Goal: Task Accomplishment & Management: Manage account settings

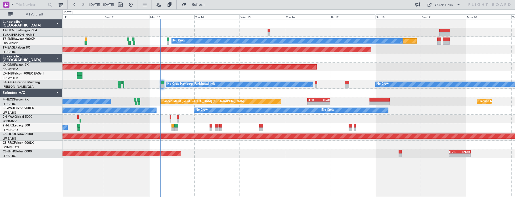
click at [191, 24] on div at bounding box center [289, 23] width 453 height 9
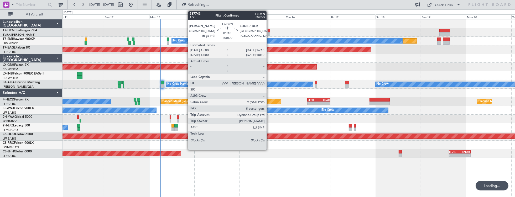
click at [269, 30] on div at bounding box center [269, 31] width 2 height 4
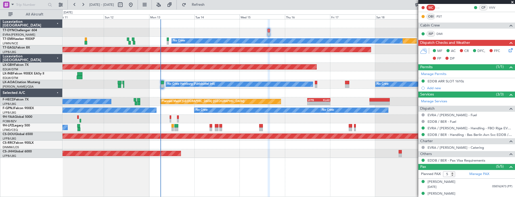
scroll to position [174, 0]
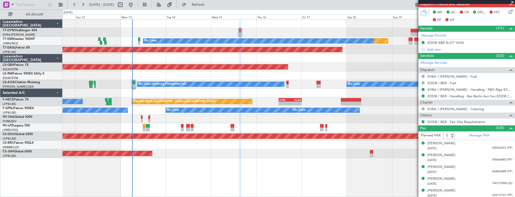
click at [108, 144] on div "Planned Maint No Crew Planned Maint [GEOGRAPHIC_DATA] (Al Maktoum Intl) Planned…" at bounding box center [289, 88] width 453 height 139
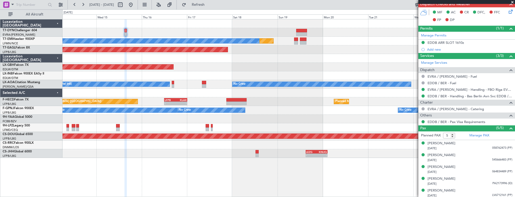
click at [168, 158] on div "Planned Maint No Crew Planned Maint [GEOGRAPHIC_DATA] (Al Maktoum Intl) Planned…" at bounding box center [289, 108] width 453 height 178
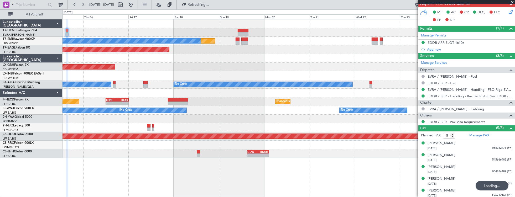
drag, startPoint x: 423, startPoint y: 172, endPoint x: 382, endPoint y: 172, distance: 40.7
click at [382, 172] on fb-app "[DATE] - [DATE] Refreshing... Quick Links All Aircraft Planned Maint No Crew Pl…" at bounding box center [257, 100] width 515 height 193
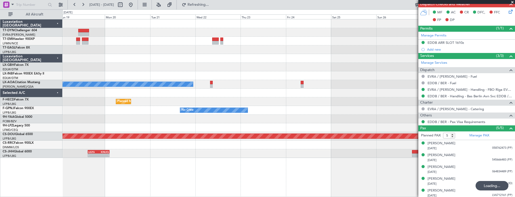
click at [220, 155] on div "No Crew Planned Maint Planned Maint [GEOGRAPHIC_DATA] (Al Maktoum Intl) Planned…" at bounding box center [289, 108] width 453 height 178
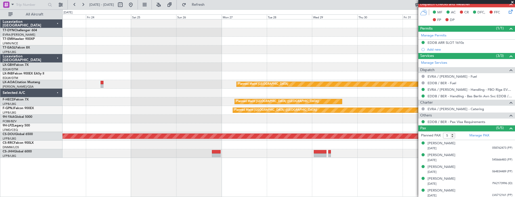
click at [197, 154] on div "Planned Maint Nurnberg Planned Maint [GEOGRAPHIC_DATA] No Crew Planned Maint [G…" at bounding box center [289, 108] width 453 height 178
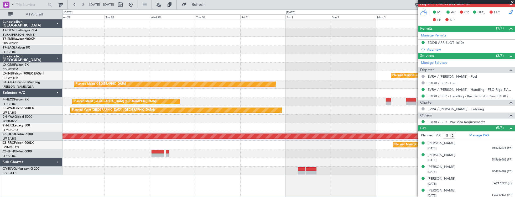
click at [111, 172] on div at bounding box center [289, 171] width 453 height 9
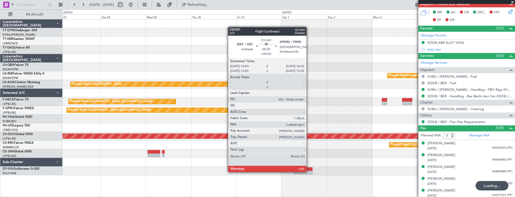
click at [309, 172] on div at bounding box center [307, 173] width 11 height 4
type input "2"
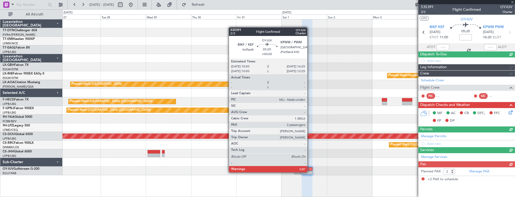
scroll to position [0, 0]
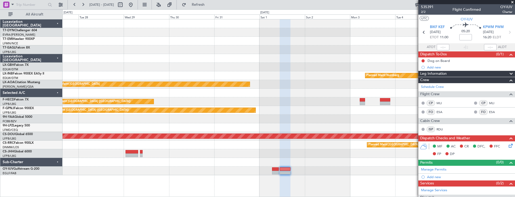
click at [294, 168] on div "Planned Maint Nurnberg Planned Maint [GEOGRAPHIC_DATA] No Crew [GEOGRAPHIC_DATA…" at bounding box center [289, 97] width 453 height 156
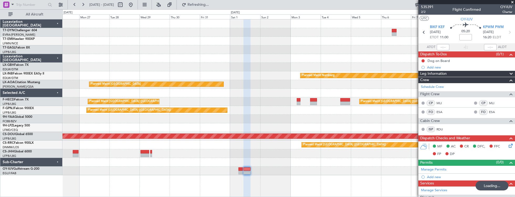
click at [333, 66] on div "Planned Maint Riga (Riga Intl) Planned Maint Nurnberg Planned Maint [GEOGRAPHIC…" at bounding box center [289, 97] width 453 height 156
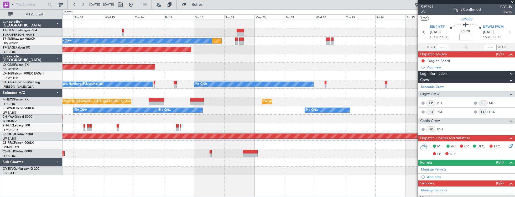
click at [328, 60] on div "Planned Maint No Crew Planned Maint [GEOGRAPHIC_DATA] (Al Maktoum Intl) Planned…" at bounding box center [289, 97] width 453 height 156
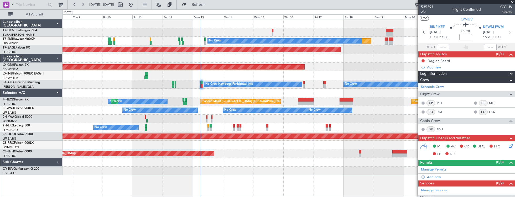
click at [327, 70] on div "Planned Maint Nurnberg" at bounding box center [289, 67] width 453 height 9
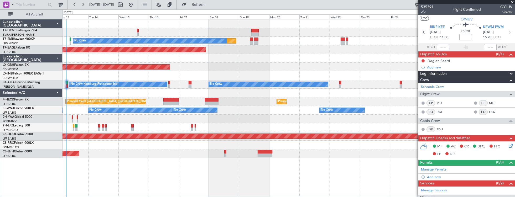
click at [213, 59] on div "Planned Maint No Crew Planned Maint [GEOGRAPHIC_DATA] (Al Maktoum Intl) Planned…" at bounding box center [289, 88] width 453 height 139
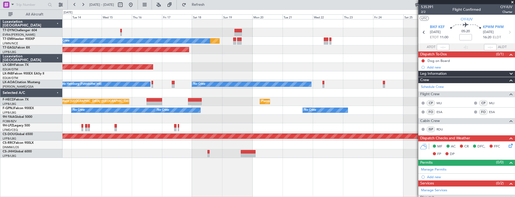
click at [321, 75] on div "Planned Maint No Crew Planned Maint [GEOGRAPHIC_DATA] (Al Maktoum Intl) Planned…" at bounding box center [289, 88] width 453 height 139
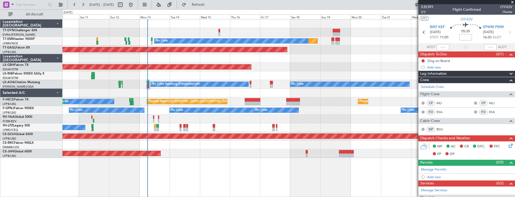
click at [295, 70] on div "Planned Maint No Crew Planned Maint [GEOGRAPHIC_DATA] (Al Maktoum Intl) Planned…" at bounding box center [289, 88] width 453 height 139
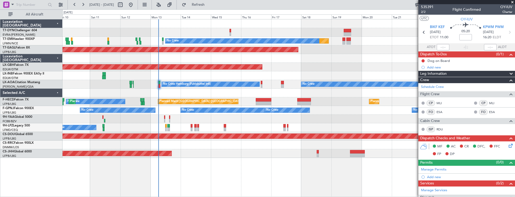
click at [375, 65] on div "Planned Maint No Crew Planned Maint [GEOGRAPHIC_DATA] (Al Maktoum Intl) Planned…" at bounding box center [289, 88] width 453 height 139
click at [77, 147] on div "Planned Maint No Crew Planned Maint [GEOGRAPHIC_DATA] (Al Maktoum Intl) Planned…" at bounding box center [289, 108] width 453 height 178
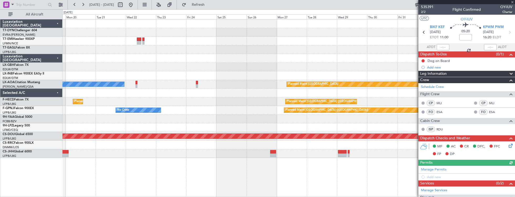
click at [64, 154] on div "No Crew Planned Maint Planned Maint [GEOGRAPHIC_DATA] (Al Maktoum Intl) Planned…" at bounding box center [289, 108] width 453 height 178
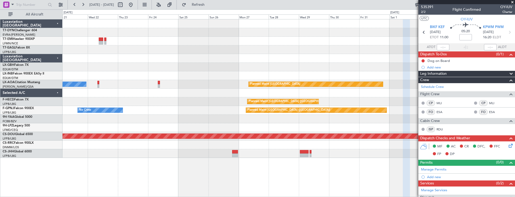
click at [50, 151] on div "No Crew Planned Maint Planned Maint [GEOGRAPHIC_DATA] (Al Maktoum Intl) Planned…" at bounding box center [257, 103] width 515 height 188
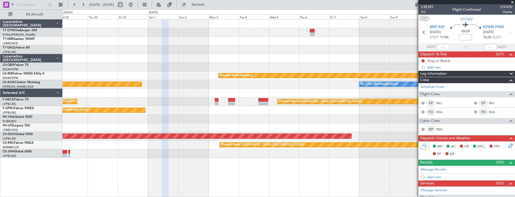
click at [98, 160] on div "Planned Maint Riga (Riga Intl) Planned Maint Nurnberg Planned Maint [GEOGRAPHIC…" at bounding box center [289, 108] width 453 height 178
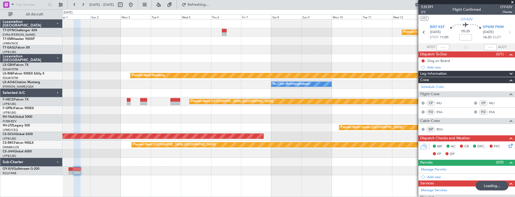
click at [223, 177] on div "Planned Maint Riga (Riga Intl) Planned Maint Nurnberg No Crew [GEOGRAPHIC_DATA]…" at bounding box center [289, 108] width 453 height 178
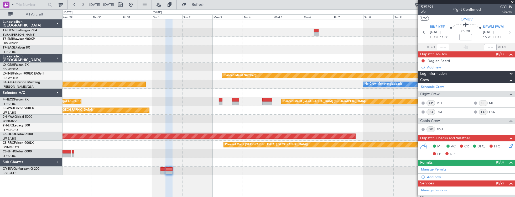
click at [291, 65] on div "Planned Maint Riga (Riga Intl) Planned Maint Nurnberg Planned Maint [GEOGRAPHIC…" at bounding box center [289, 97] width 453 height 156
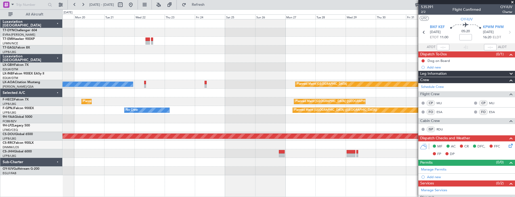
click at [299, 63] on div "Planned Maint No Crew Planned Maint [GEOGRAPHIC_DATA] (Al Maktoum Intl) Planned…" at bounding box center [289, 97] width 453 height 156
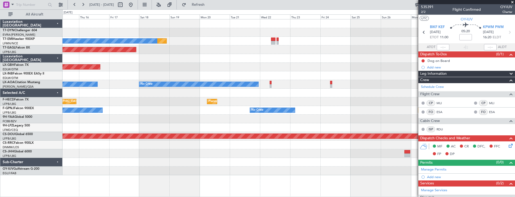
click at [279, 65] on div "Planned Maint Nurnberg" at bounding box center [289, 67] width 453 height 9
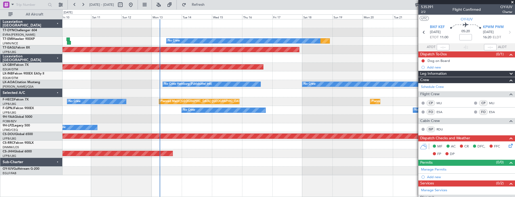
click at [288, 67] on div "Planned Maint No Crew Planned Maint [GEOGRAPHIC_DATA] (Al Maktoum Intl) Planned…" at bounding box center [289, 97] width 453 height 156
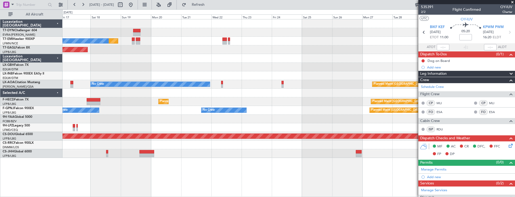
click at [190, 129] on div at bounding box center [289, 127] width 453 height 9
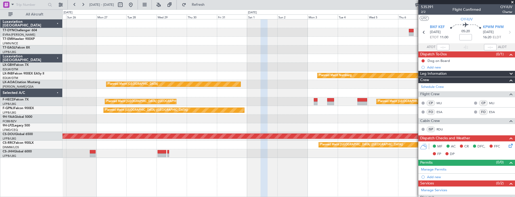
click at [181, 124] on div "Planned Maint Riga (Riga Intl) Planned Maint Nurnberg Planned Maint [GEOGRAPHIC…" at bounding box center [289, 88] width 453 height 139
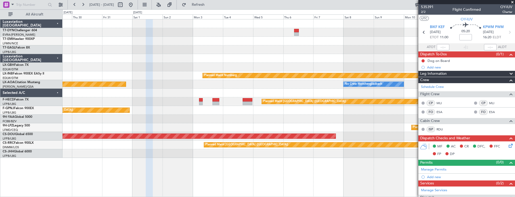
click at [164, 121] on div at bounding box center [289, 119] width 453 height 9
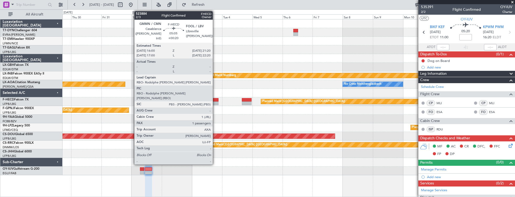
click at [215, 101] on div at bounding box center [215, 100] width 7 height 4
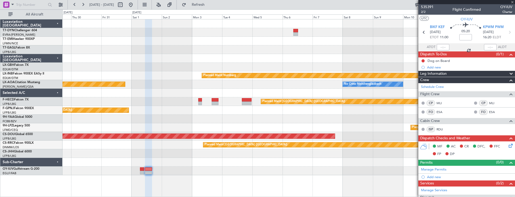
type input "+00:20"
type input "1"
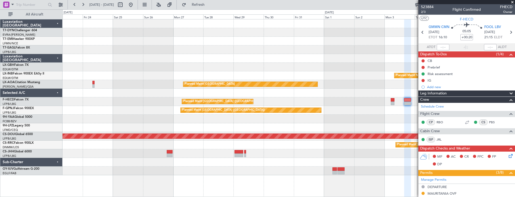
click at [348, 85] on div "Planned Maint [GEOGRAPHIC_DATA] No Crew [GEOGRAPHIC_DATA] No Crew" at bounding box center [289, 84] width 453 height 9
click at [351, 91] on div at bounding box center [289, 93] width 453 height 9
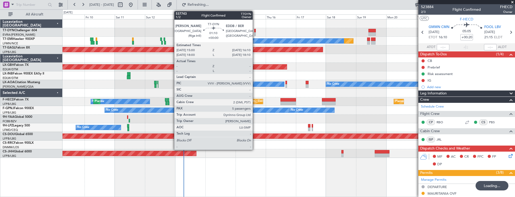
click at [255, 31] on div at bounding box center [255, 31] width 2 height 4
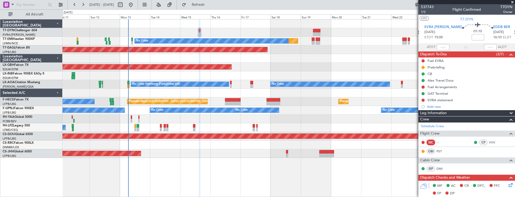
click at [185, 98] on div "Planned Maint No Crew Planned Maint [GEOGRAPHIC_DATA] (Al Maktoum Intl) Planned…" at bounding box center [289, 88] width 453 height 139
click at [423, 101] on div at bounding box center [423, 100] width 4 height 4
click at [424, 100] on button at bounding box center [423, 100] width 3 height 3
click at [430, 117] on span "In Progress" at bounding box center [426, 115] width 18 height 5
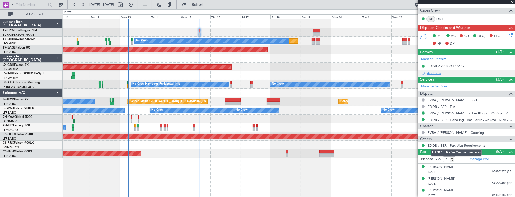
scroll to position [174, 0]
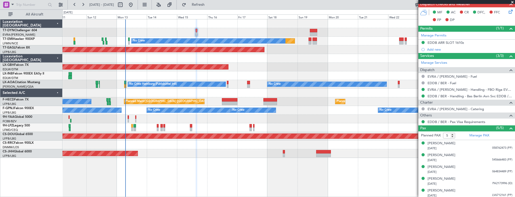
click at [280, 68] on div "Planned Maint Nurnberg" at bounding box center [289, 67] width 453 height 9
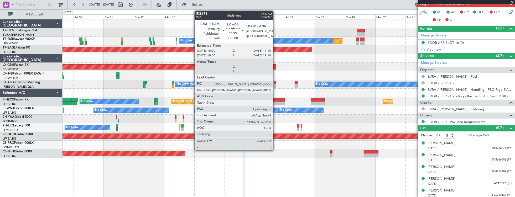
click at [276, 83] on div at bounding box center [276, 83] width 2 height 4
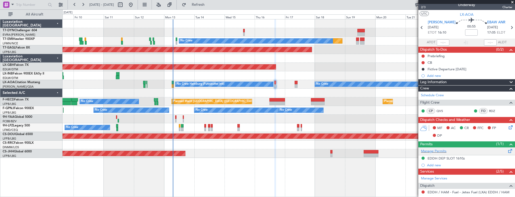
scroll to position [0, 0]
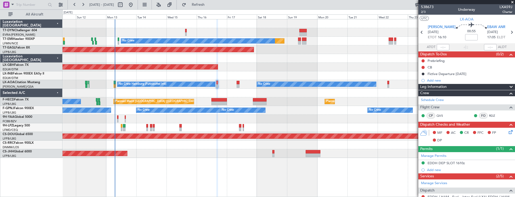
click at [184, 76] on div at bounding box center [289, 75] width 453 height 9
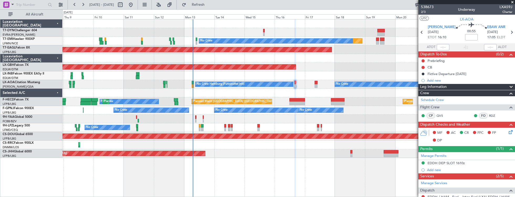
click at [151, 84] on div "No Crew No Crew Hamburg (Fuhlsbuttel Intl) Planned Maint [GEOGRAPHIC_DATA]" at bounding box center [289, 84] width 453 height 9
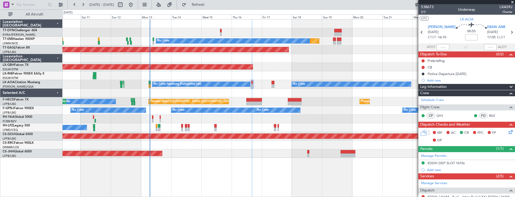
click at [162, 73] on div at bounding box center [289, 75] width 453 height 9
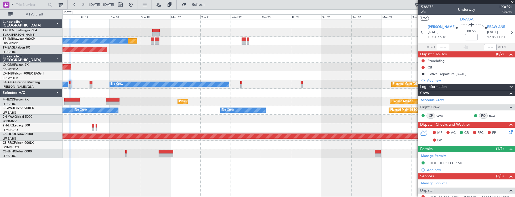
click at [149, 94] on div at bounding box center [289, 93] width 453 height 9
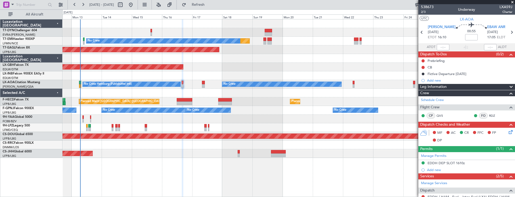
click at [325, 67] on div "Planned Maint No Crew Planned Maint [GEOGRAPHIC_DATA] (Al Maktoum Intl) Planned…" at bounding box center [289, 88] width 453 height 139
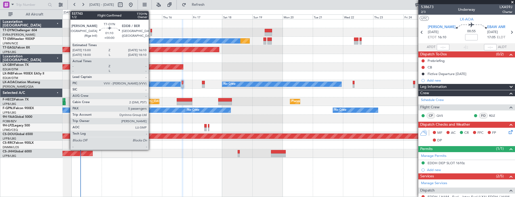
click at [151, 31] on div at bounding box center [152, 31] width 2 height 4
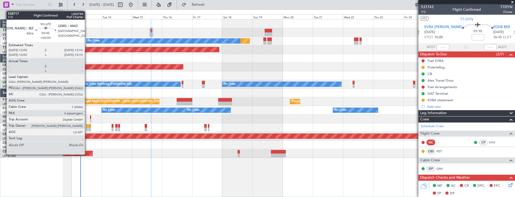
click at [87, 125] on div at bounding box center [87, 126] width 2 height 4
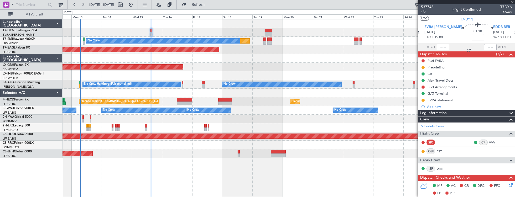
type input "6"
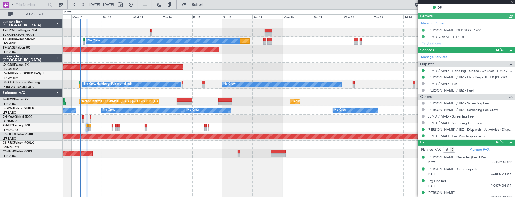
scroll to position [177, 0]
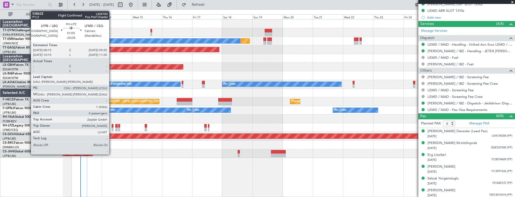
click at [112, 126] on div at bounding box center [113, 126] width 2 height 4
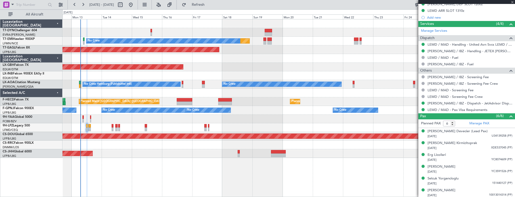
type input "-00:05"
type input "0"
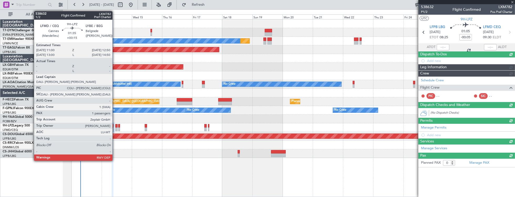
scroll to position [0, 0]
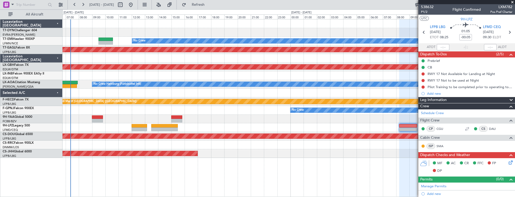
click at [267, 94] on div at bounding box center [289, 93] width 453 height 9
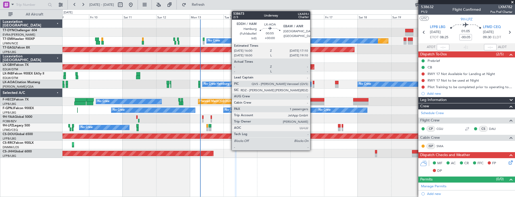
click at [313, 82] on div at bounding box center [314, 83] width 2 height 4
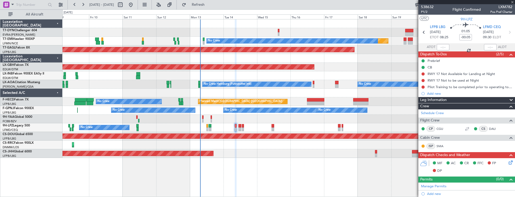
type input "1"
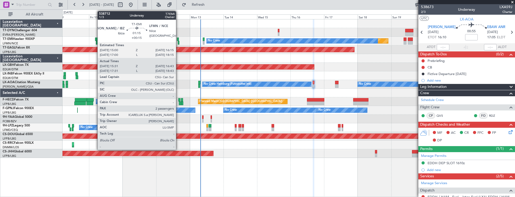
click at [179, 39] on div at bounding box center [178, 40] width 2 height 4
type input "+00:15"
type input "15:31"
type input "16:43"
type input "2"
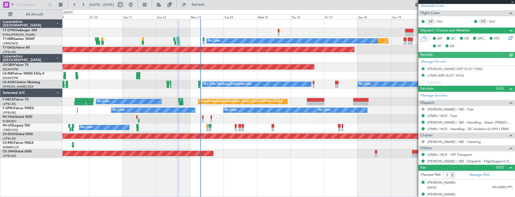
scroll to position [92, 0]
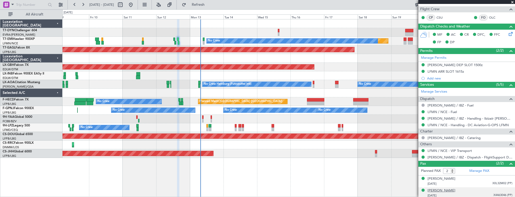
click at [446, 188] on div "[PERSON_NAME]" at bounding box center [442, 190] width 28 height 5
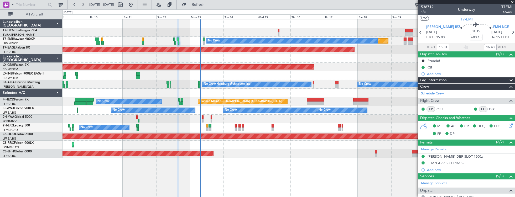
scroll to position [92, 0]
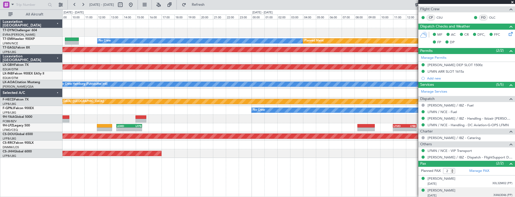
click at [145, 74] on div "No Crew Planned Maint Planned Maint [GEOGRAPHIC_DATA] (Al Maktoum Intl) Planned…" at bounding box center [289, 88] width 453 height 139
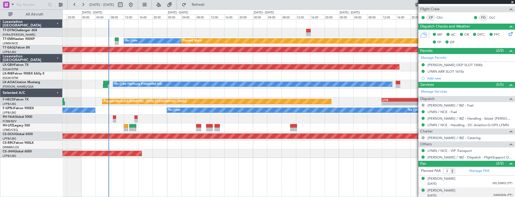
click at [178, 77] on div at bounding box center [289, 75] width 453 height 9
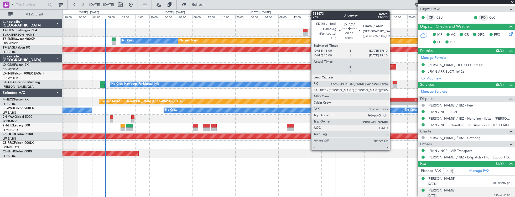
click at [393, 82] on div at bounding box center [395, 83] width 4 height 4
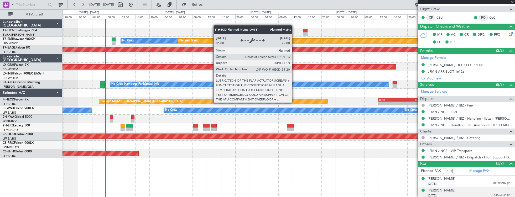
type input "1"
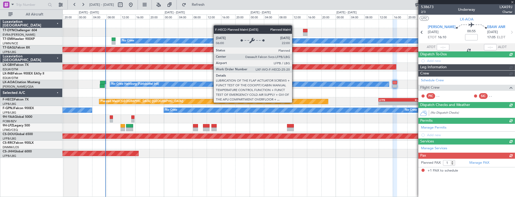
scroll to position [0, 0]
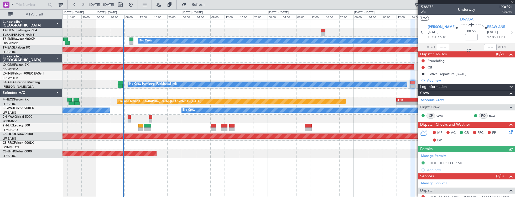
click at [179, 93] on div at bounding box center [289, 93] width 453 height 9
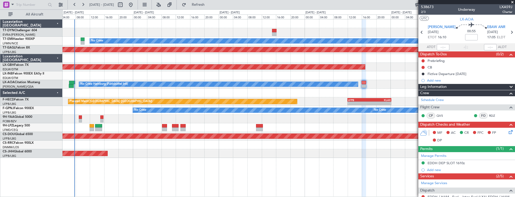
click at [123, 88] on div "Planned Maint No Crew Planned Maint Dubai (Al Maktoum Intl) Planned Maint Nurnb…" at bounding box center [289, 88] width 453 height 139
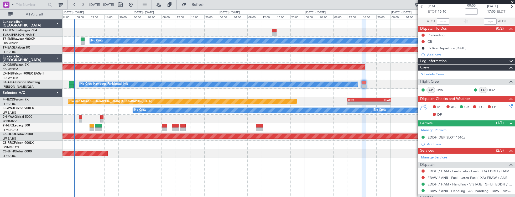
scroll to position [30, 0]
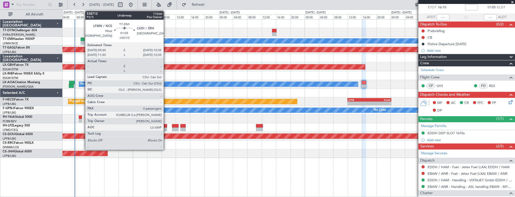
click at [83, 41] on div at bounding box center [83, 43] width 4 height 4
type input "+00:10"
type input "0"
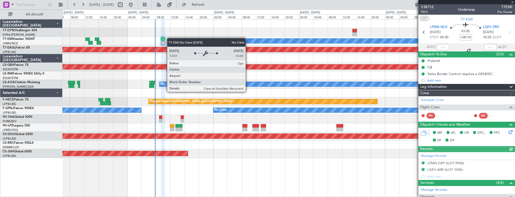
click at [172, 38] on div "Planned Maint No Crew Planned Maint Dubai (Al Maktoum Intl) Planned Maint Nurnb…" at bounding box center [289, 88] width 453 height 139
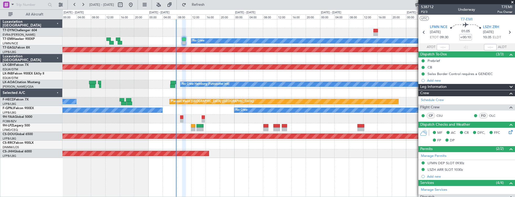
click at [158, 34] on div "Planned Maint No Crew Planned Maint Dubai (Al Maktoum Intl) Planned Maint Nurnb…" at bounding box center [289, 88] width 453 height 139
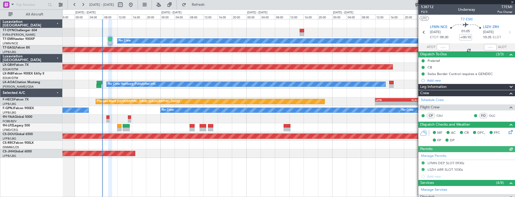
click at [142, 125] on div "Planned Maint No Crew Planned Maint Dubai (Al Maktoum Intl) Planned Maint Nurnb…" at bounding box center [289, 88] width 453 height 139
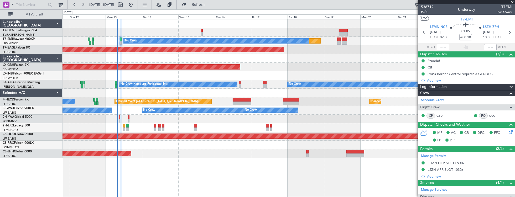
click at [141, 119] on div "Planned Maint No Crew Planned Maint Dubai (Al Maktoum Intl) Planned Maint Nurnb…" at bounding box center [289, 88] width 453 height 139
click at [137, 35] on div at bounding box center [289, 32] width 453 height 9
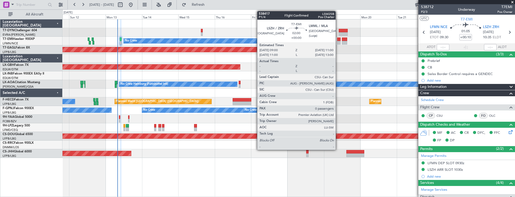
click at [338, 41] on div at bounding box center [338, 43] width 3 height 4
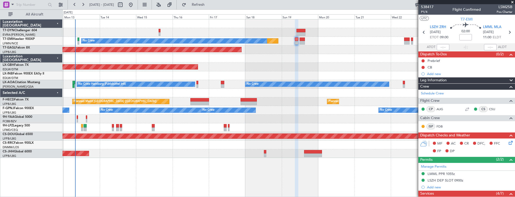
click at [131, 80] on div "Planned Maint No Crew Planned Maint Dubai (Al Maktoum Intl) Planned Maint Nurnb…" at bounding box center [289, 88] width 453 height 139
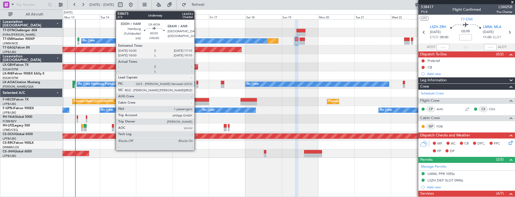
click at [197, 84] on div at bounding box center [198, 83] width 2 height 4
type input "1"
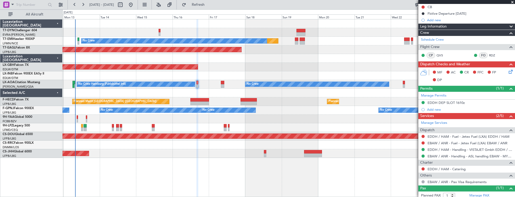
scroll to position [74, 0]
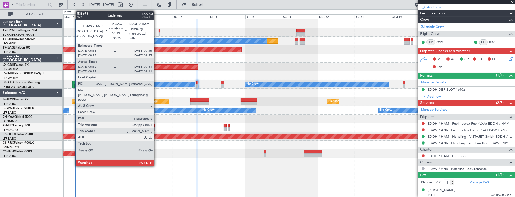
click at [73, 82] on div at bounding box center [74, 83] width 3 height 4
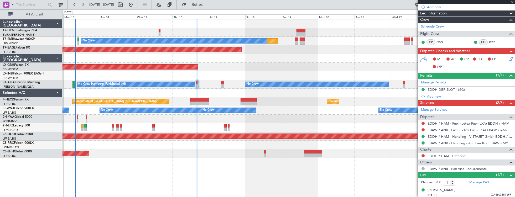
type input "+00:35"
type input "06:22"
type input "07:26"
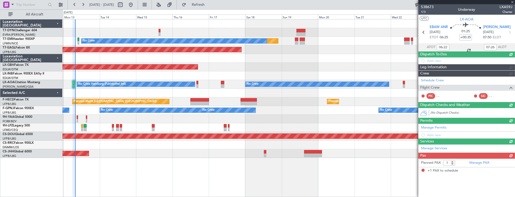
scroll to position [0, 0]
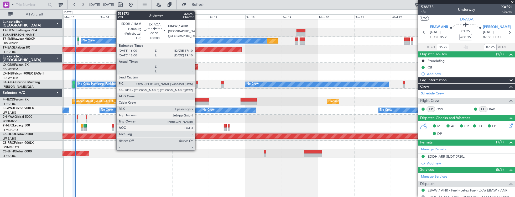
click at [198, 81] on div at bounding box center [198, 83] width 2 height 4
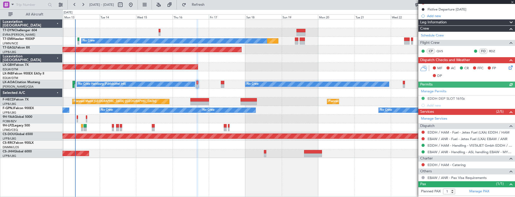
scroll to position [74, 0]
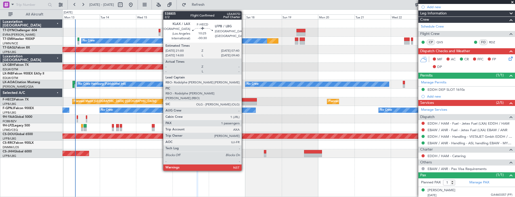
click at [245, 100] on div at bounding box center [249, 100] width 16 height 4
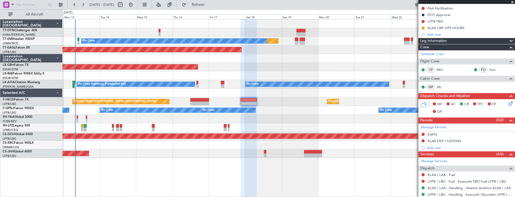
scroll to position [4, 0]
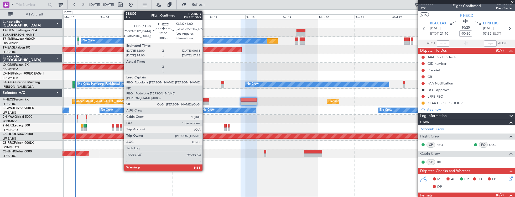
click at [205, 99] on div at bounding box center [200, 100] width 19 height 4
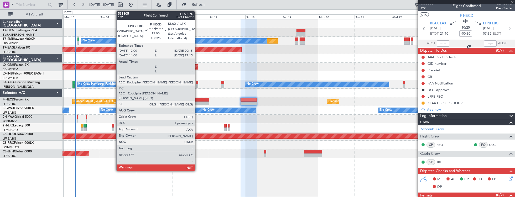
type input "+00:25"
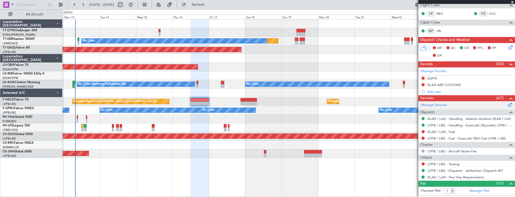
scroll to position [143, 0]
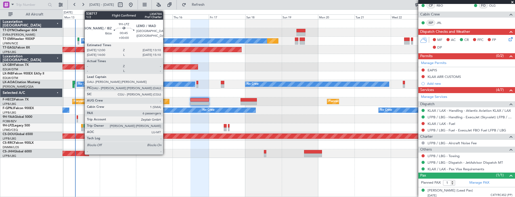
click at [82, 128] on div at bounding box center [82, 130] width 2 height 4
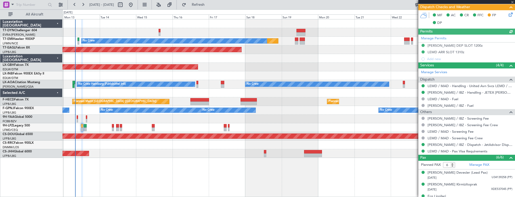
scroll to position [177, 0]
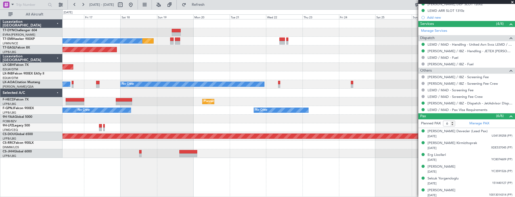
click at [130, 123] on div "Planned Maint No Crew Planned Maint Dubai (Al Maktoum Intl) Planned Maint Nurnb…" at bounding box center [289, 88] width 453 height 139
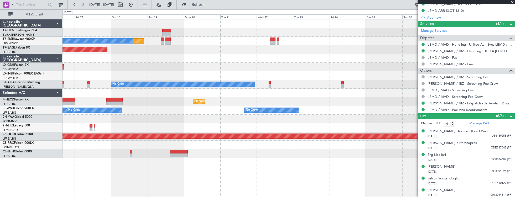
click at [81, 117] on div at bounding box center [289, 119] width 453 height 9
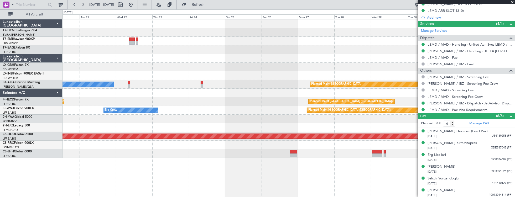
click at [69, 112] on div "No Crew Planned Maint Planned Maint Dubai (Al Maktoum Intl) Planned Maint Nurnb…" at bounding box center [289, 88] width 453 height 139
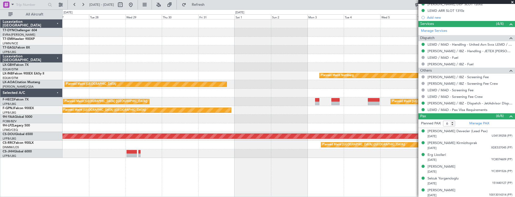
click at [225, 118] on div at bounding box center [289, 119] width 453 height 9
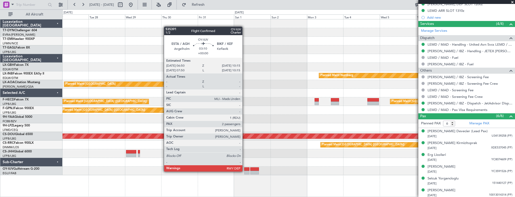
click at [245, 171] on div at bounding box center [246, 173] width 5 height 4
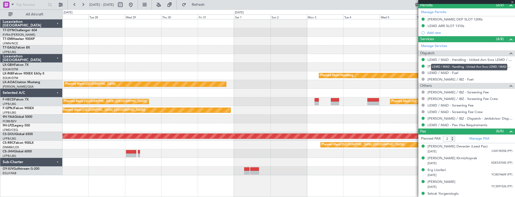
scroll to position [0, 0]
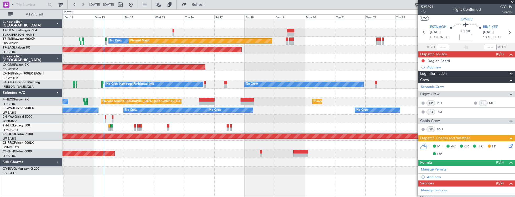
click at [192, 171] on div at bounding box center [289, 171] width 453 height 9
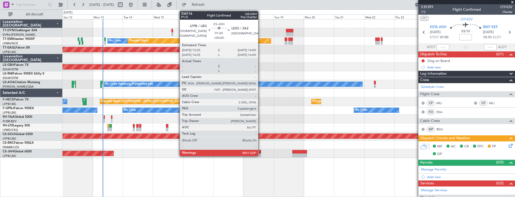
click at [261, 152] on div at bounding box center [260, 152] width 2 height 4
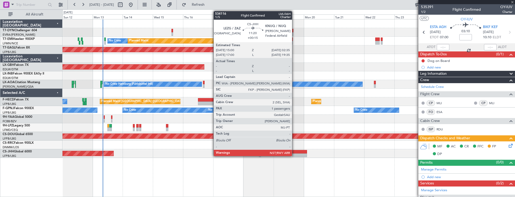
type input "0"
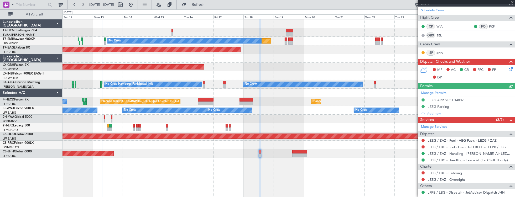
scroll to position [115, 0]
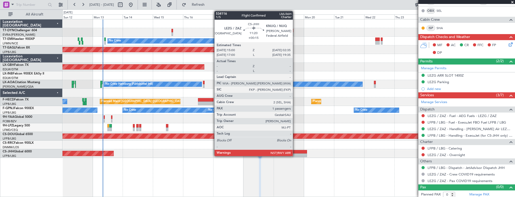
click at [296, 151] on div at bounding box center [299, 152] width 15 height 4
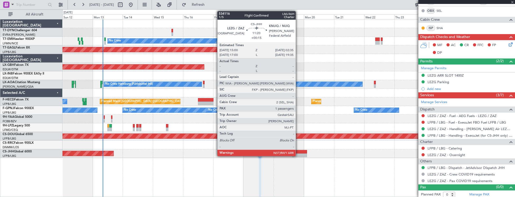
type input "+00:15"
type input "1"
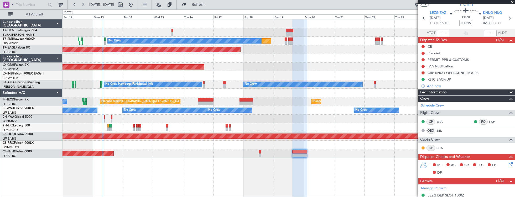
scroll to position [0, 0]
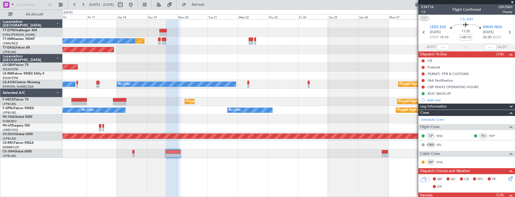
click at [190, 154] on div "Planned Maint No Crew Planned Maint Dubai (Al Maktoum Intl) Planned Maint Nurnb…" at bounding box center [289, 108] width 453 height 178
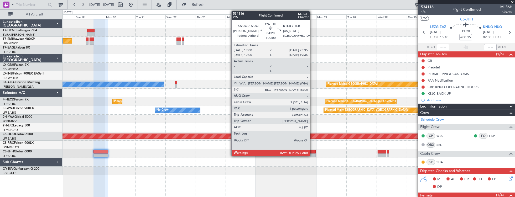
click at [313, 152] on div at bounding box center [313, 152] width 6 height 4
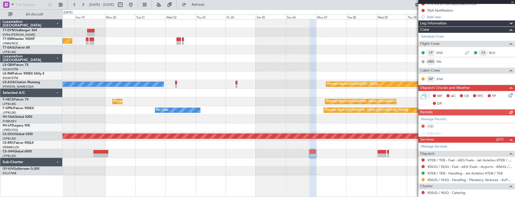
scroll to position [146, 0]
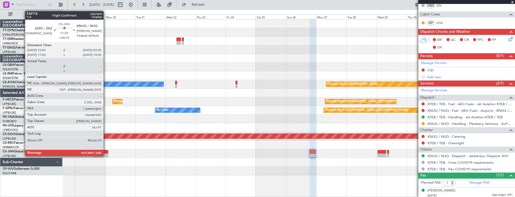
click at [105, 151] on div at bounding box center [101, 152] width 15 height 4
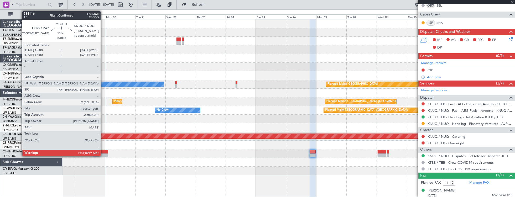
type input "+00:15"
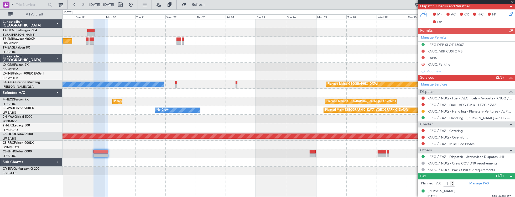
scroll to position [166, 0]
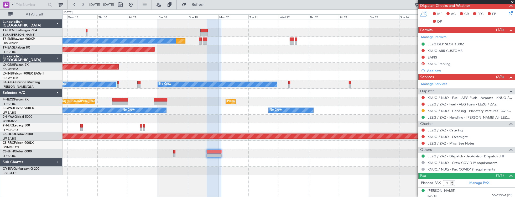
click at [301, 155] on div "Planned Maint [GEOGRAPHIC_DATA] ([GEOGRAPHIC_DATA])" at bounding box center [289, 154] width 453 height 9
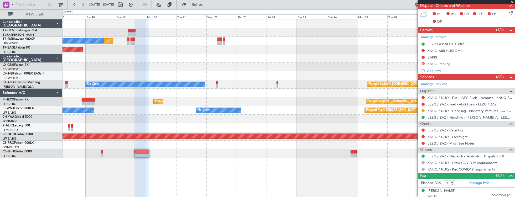
click at [201, 145] on div "Planned Maint No Crew Planned Maint Dubai (Al Maktoum Intl) Planned Maint Nurnb…" at bounding box center [289, 88] width 453 height 139
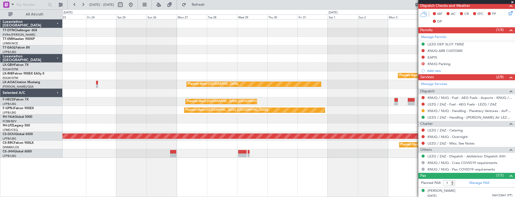
click at [135, 136] on div "Planned Maint Nurnberg Planned Maint Monchengladbach No Crew Monchengladbach No…" at bounding box center [289, 88] width 453 height 139
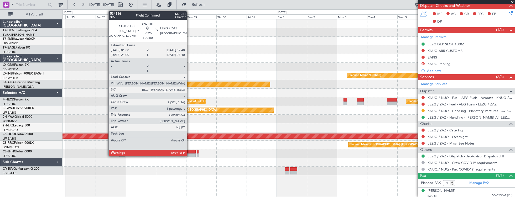
click at [190, 154] on div at bounding box center [191, 156] width 8 height 4
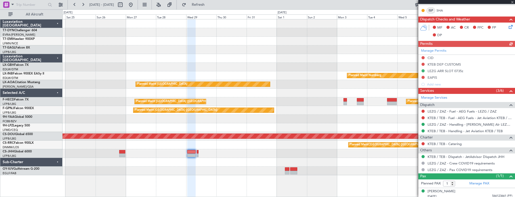
scroll to position [146, 0]
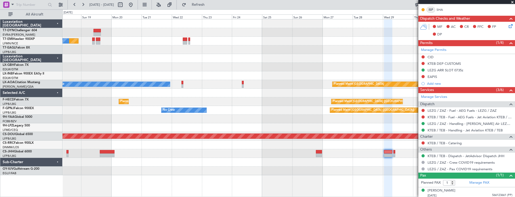
click at [366, 163] on div "Planned Maint No Crew Planned Maint Dubai (Al Maktoum Intl) Planned Maint Nurnb…" at bounding box center [289, 97] width 453 height 156
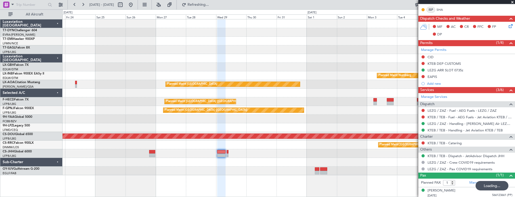
click at [86, 77] on div "Planned Maint Nurnberg Planned Maint Monchengladbach No Crew Monchengladbach No…" at bounding box center [289, 97] width 453 height 156
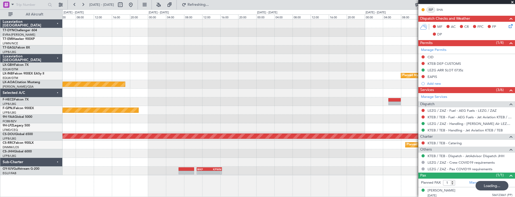
click at [378, 76] on div "Planned Maint Nurnberg Planned Maint Monchengladbach - - GMMN 16:00 Z FOOL 21:2…" at bounding box center [289, 97] width 453 height 156
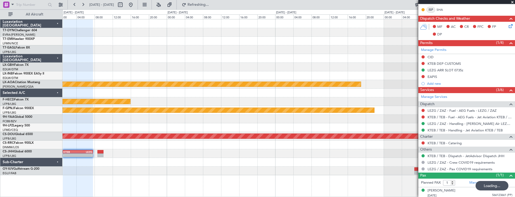
click at [359, 69] on div at bounding box center [289, 67] width 453 height 9
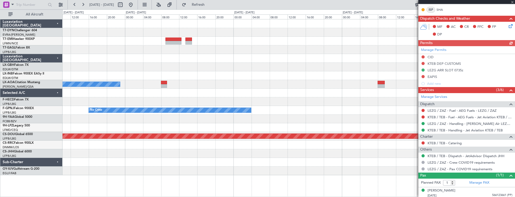
click at [379, 71] on div "No Crew Planned Maint Paris (Le Bourget) No Crew Planned Maint London (Biggin H…" at bounding box center [289, 97] width 453 height 156
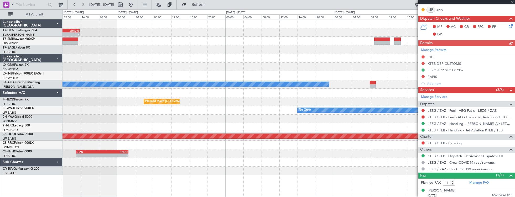
click at [364, 74] on div "- - EDDB 10:00 Z OMDW 15:45 Z No Crew Planned Maint No Crew Planned Maint Paris…" at bounding box center [289, 97] width 453 height 156
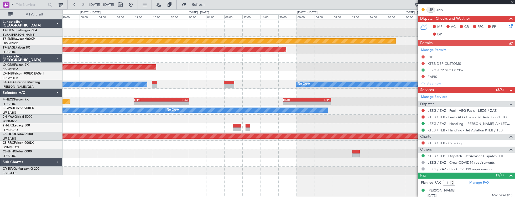
click at [409, 75] on div "- - EDDB 10:00 Z OMDW 15:45 Z No Crew Planned Maint Planned Maint Dubai (Al Mak…" at bounding box center [289, 97] width 453 height 156
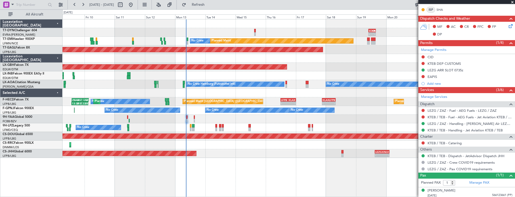
click at [238, 32] on div "- - EDDB 10:00 Z OMDW 15:45 Z" at bounding box center [289, 32] width 453 height 9
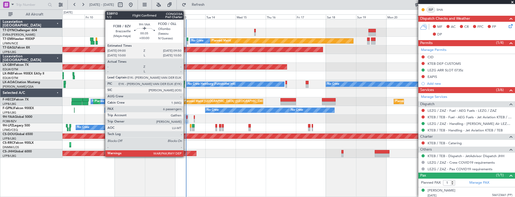
click at [186, 117] on div at bounding box center [186, 118] width 1 height 4
type input "6"
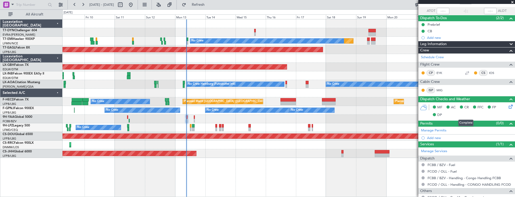
scroll to position [0, 0]
